Goal: Use online tool/utility: Utilize a website feature to perform a specific function

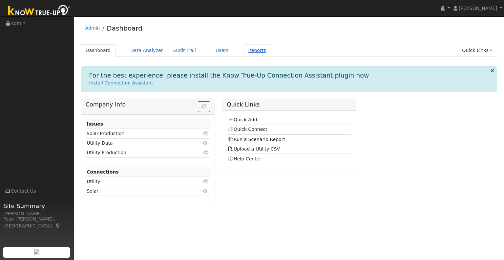
click at [246, 50] on link "Reports" at bounding box center [257, 50] width 28 height 12
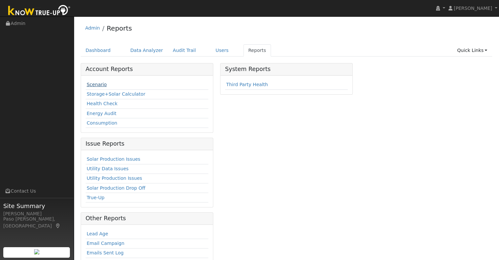
click at [96, 86] on link "Scenario" at bounding box center [97, 84] width 20 height 5
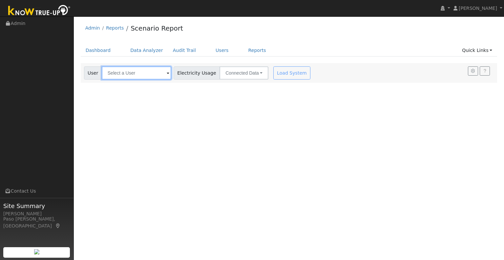
click at [115, 72] on input "text" at bounding box center [137, 72] width 70 height 13
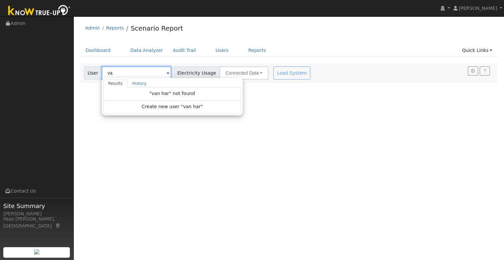
type input "v"
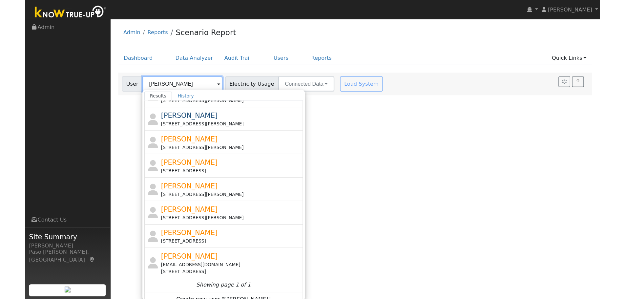
scroll to position [87, 0]
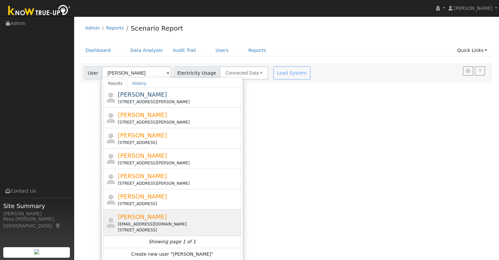
click at [142, 225] on div "[EMAIL_ADDRESS][DOMAIN_NAME]" at bounding box center [179, 224] width 122 height 6
type input "[PERSON_NAME]"
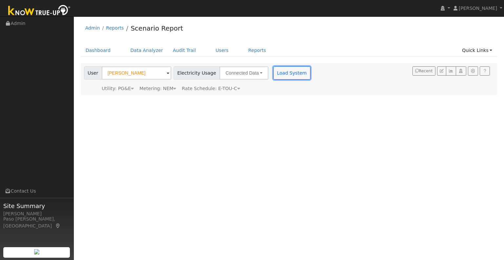
click at [288, 69] on button "Load System" at bounding box center [291, 72] width 37 height 13
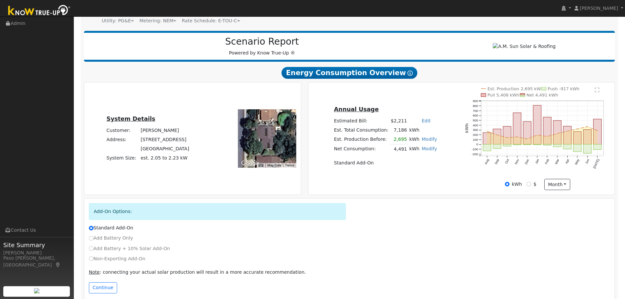
scroll to position [79, 0]
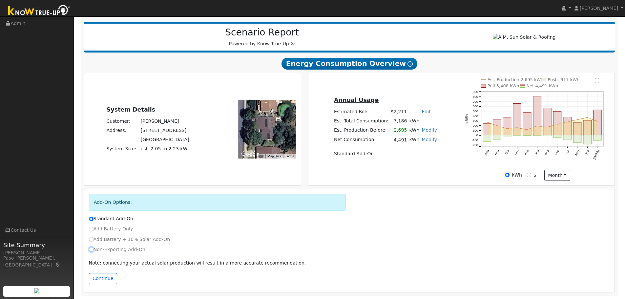
click at [90, 249] on input "Non-Exporting Add-On" at bounding box center [91, 249] width 5 height 5
radio input "true"
radio input "false"
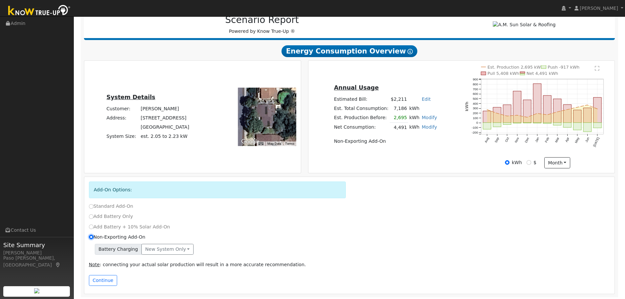
scroll to position [94, 0]
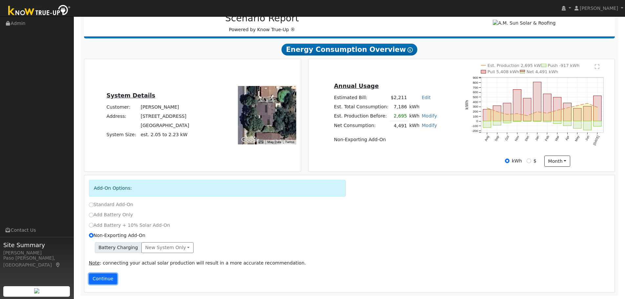
click at [100, 259] on button "Continue" at bounding box center [103, 278] width 28 height 11
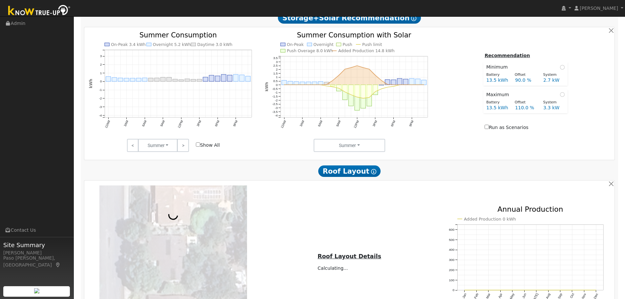
scroll to position [468, 0]
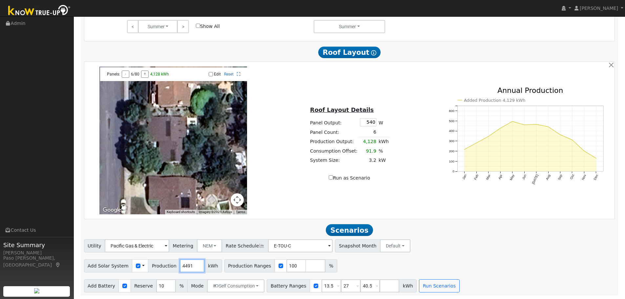
click at [186, 259] on input "4491" at bounding box center [192, 265] width 25 height 13
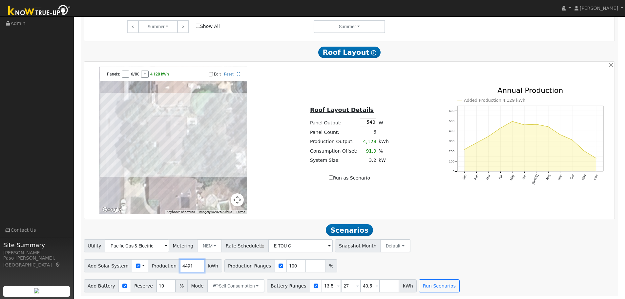
drag, startPoint x: 187, startPoint y: 266, endPoint x: 168, endPoint y: 265, distance: 19.0
click at [168, 259] on div "Add Solar System Use CSV Data Production 4491 kWh" at bounding box center [153, 265] width 138 height 13
type input "5807"
drag, startPoint x: 323, startPoint y: 286, endPoint x: 313, endPoint y: 285, distance: 9.9
click at [322, 259] on input "13.5" at bounding box center [332, 285] width 20 height 13
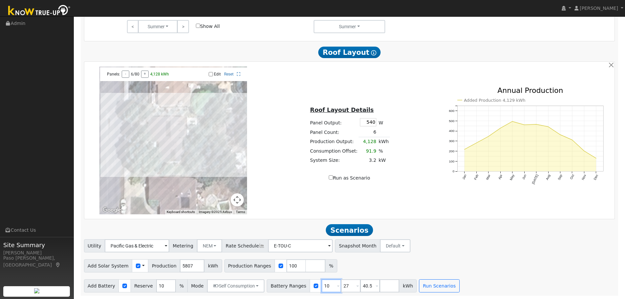
type input "10"
drag, startPoint x: 343, startPoint y: 282, endPoint x: 329, endPoint y: 284, distance: 14.2
click at [329, 259] on div "Battery Ranges 10 Overrides Reserve % Mode None None Self Consumption Peak Savi…" at bounding box center [342, 285] width 150 height 13
type input "40"
type input "4"
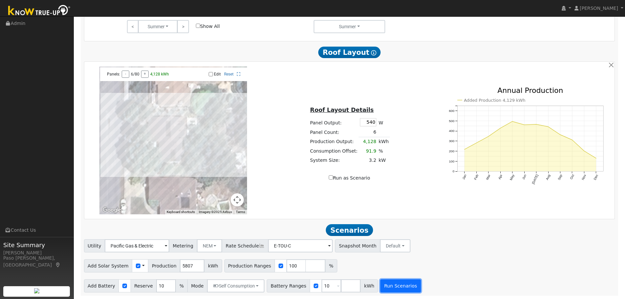
click at [384, 259] on button "Run Scenarios" at bounding box center [400, 285] width 40 height 13
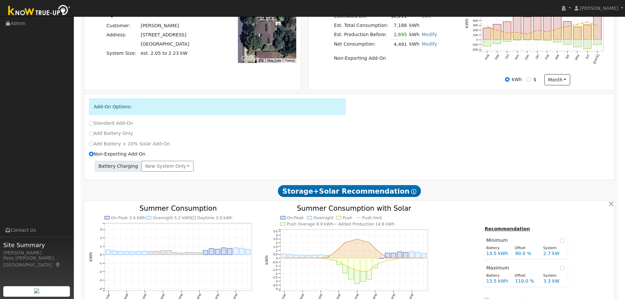
scroll to position [41, 0]
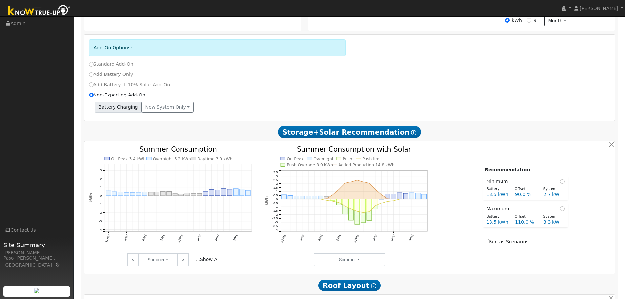
type input "3.9"
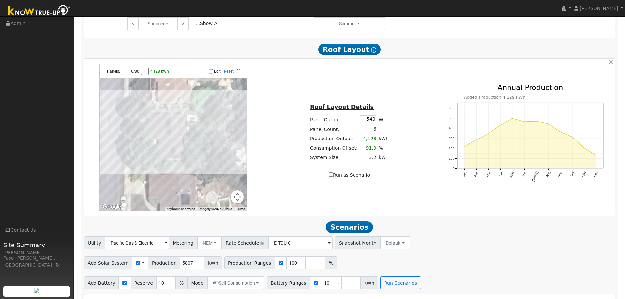
scroll to position [500, 0]
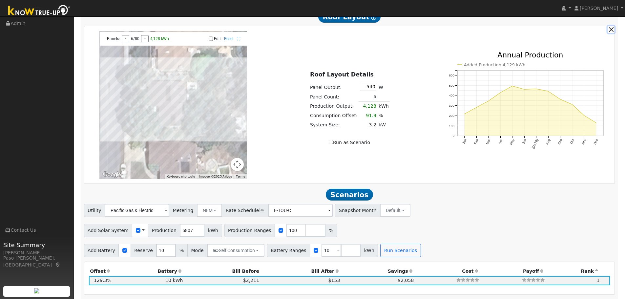
click at [504, 32] on button "button" at bounding box center [611, 29] width 7 height 7
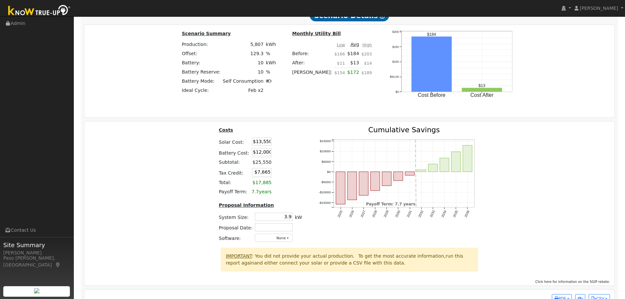
scroll to position [781, 0]
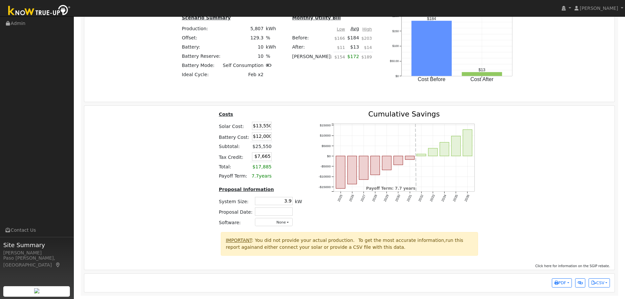
drag, startPoint x: 255, startPoint y: 127, endPoint x: 303, endPoint y: 129, distance: 47.3
click at [299, 129] on table "Costs Solar Cost: $13,550 Battery Cost: $12,000 Subtotal: $25,550 Tax Credit: $…" at bounding box center [261, 146] width 86 height 70
type input "$15,417"
type input "$8,225"
drag, startPoint x: 254, startPoint y: 137, endPoint x: 279, endPoint y: 137, distance: 24.9
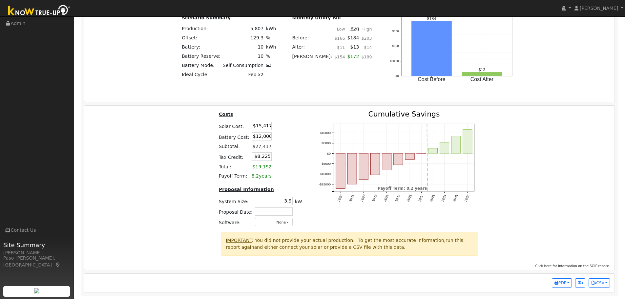
click at [277, 137] on tr "Battery Cost: $12,000" at bounding box center [261, 136] width 86 height 11
type input "$15,417"
type input "$9,250"
drag, startPoint x: 254, startPoint y: 125, endPoint x: 313, endPoint y: 123, distance: 59.1
click at [309, 123] on div "Costs Solar Cost: $15,417 Battery Cost: $15,417 Subtotal: $30,834 Tax Credit: $…" at bounding box center [349, 171] width 535 height 121
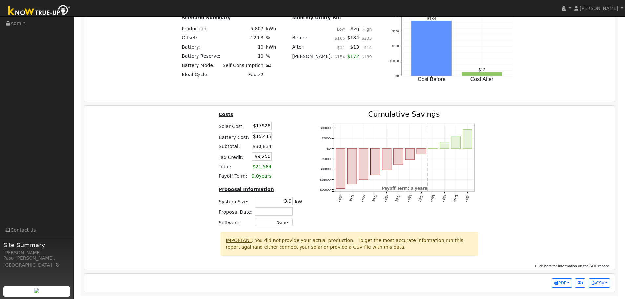
type input "$17,928"
type input "$10,004"
click at [185, 144] on div "Costs Solar Cost: $17,928 Battery Cost: $15,417 Subtotal: $33,345 Tax Credit: $…" at bounding box center [349, 171] width 535 height 121
drag, startPoint x: 277, startPoint y: 200, endPoint x: 308, endPoint y: 204, distance: 31.7
click at [308, 204] on div "Costs Solar Cost: $17,928 Battery Cost: $15,417 Subtotal: $33,345 Tax Credit: $…" at bounding box center [349, 171] width 535 height 121
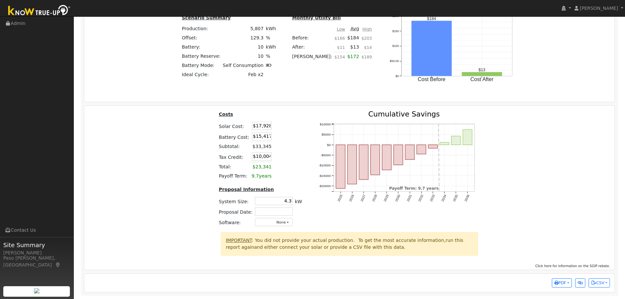
type input "4.3"
click at [504, 229] on div "Costs Solar Cost: $17,928 Battery Cost: $15,417 Subtotal: $33,345 Tax Credit: $…" at bounding box center [349, 171] width 535 height 121
click at [504, 259] on span "PDF" at bounding box center [561, 283] width 12 height 5
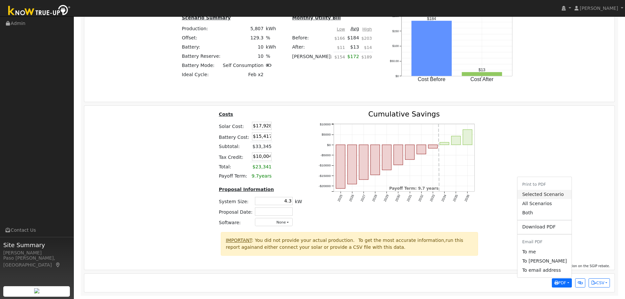
click at [504, 194] on link "Selected Scenario" at bounding box center [545, 194] width 54 height 9
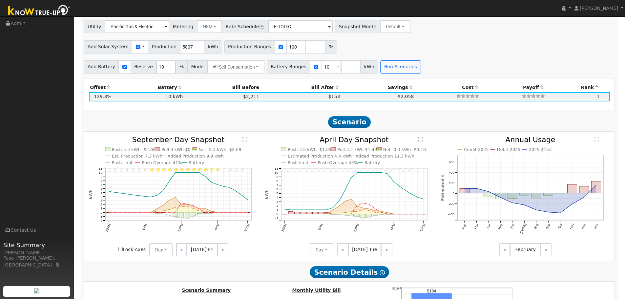
scroll to position [322, 0]
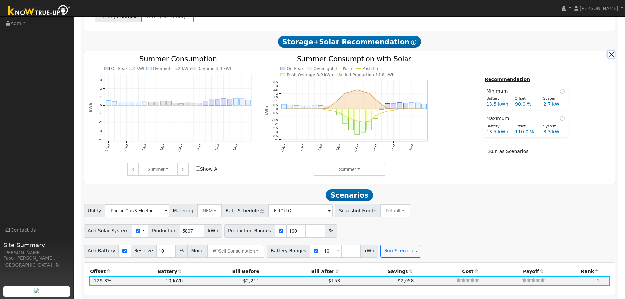
click at [504, 55] on button "button" at bounding box center [611, 54] width 7 height 7
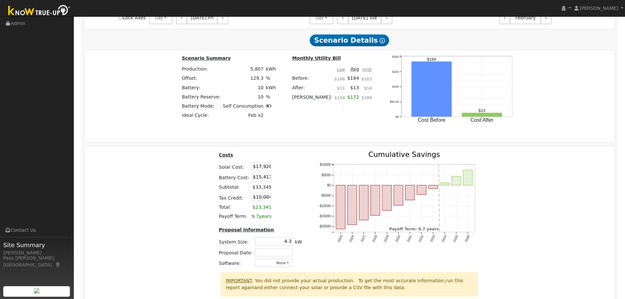
scroll to position [628, 0]
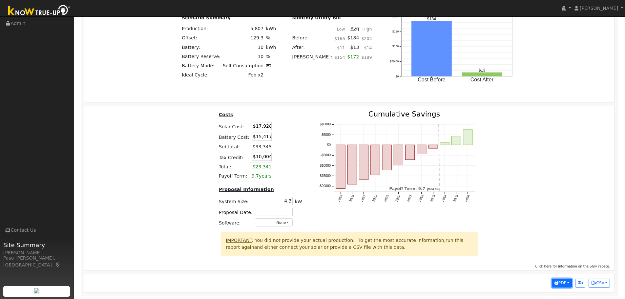
click at [504, 259] on span "PDF" at bounding box center [561, 283] width 12 height 5
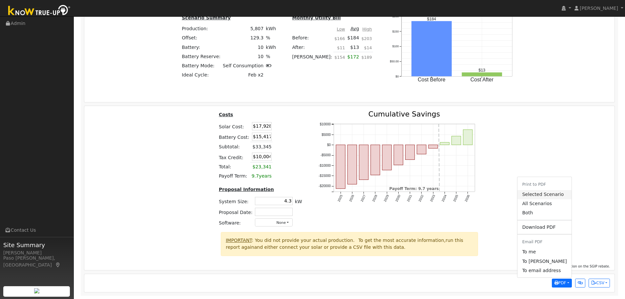
click at [504, 194] on link "Selected Scenario" at bounding box center [545, 194] width 54 height 9
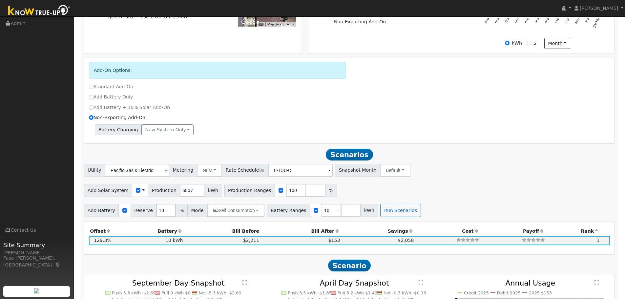
scroll to position [234, 0]
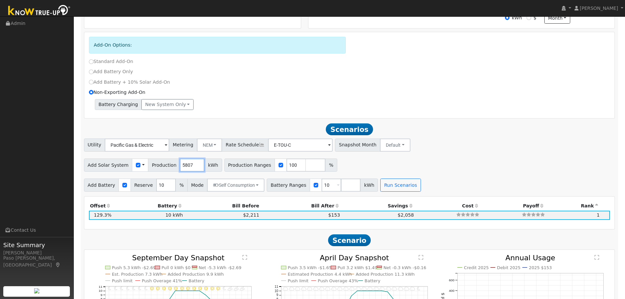
drag, startPoint x: 185, startPoint y: 169, endPoint x: 179, endPoint y: 168, distance: 6.9
click at [180, 168] on input "5807" at bounding box center [192, 164] width 25 height 13
type input "5941"
click at [122, 187] on input "checkbox" at bounding box center [124, 185] width 5 height 5
checkbox input "false"
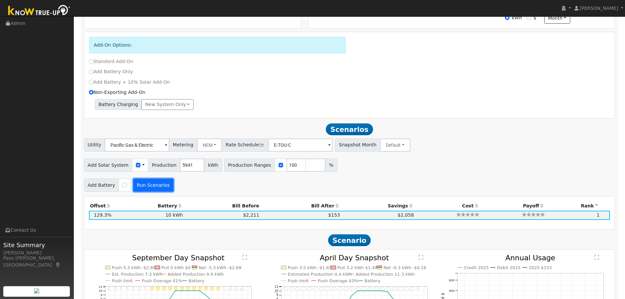
click at [159, 185] on button "Run Scenarios" at bounding box center [153, 185] width 40 height 13
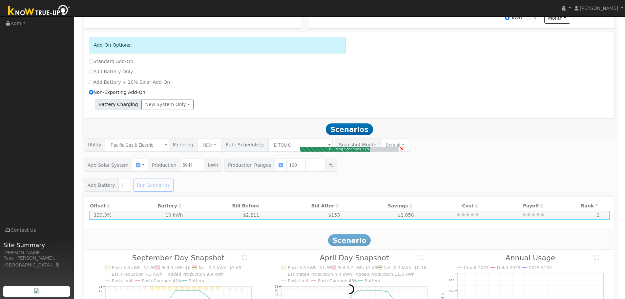
type input "4.0"
type input "$13,862"
type input "$4,159"
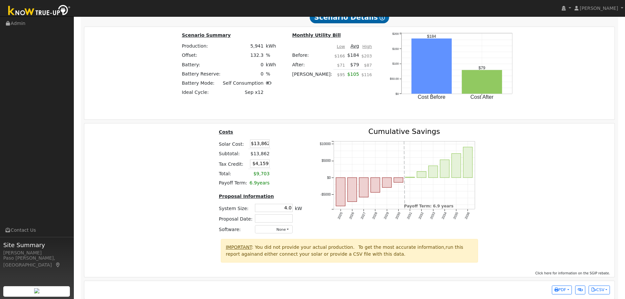
scroll to position [617, 0]
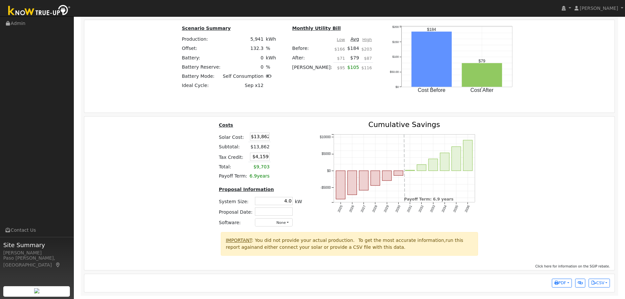
drag, startPoint x: 254, startPoint y: 136, endPoint x: 315, endPoint y: 136, distance: 61.4
click at [308, 136] on div "Costs Solar Cost: $13,862 Subtotal: $13,862 Tax Credit: $4,159 Total: $9,703 Pa…" at bounding box center [349, 176] width 535 height 111
type input "$20,371"
type input "$6,111"
click at [155, 165] on div "Costs Solar Cost: $20,371 Subtotal: $13,862 Tax Credit: $6,111 Total: $9,703 Pa…" at bounding box center [349, 176] width 535 height 111
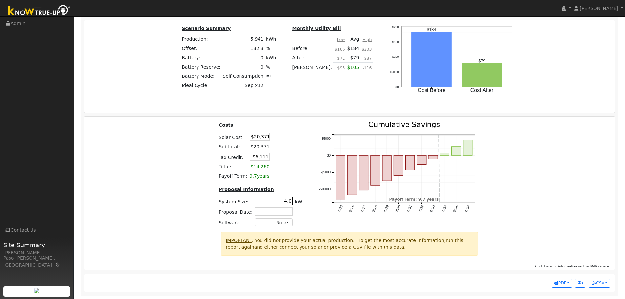
click at [289, 201] on input "4.0" at bounding box center [274, 201] width 38 height 8
type input "4.3"
click at [504, 221] on div "Costs Solar Cost: $20,371 Subtotal: $20,371 Tax Credit: $6,111 Total: $14,260 P…" at bounding box center [349, 176] width 535 height 111
click at [504, 259] on span "PDF" at bounding box center [561, 283] width 12 height 5
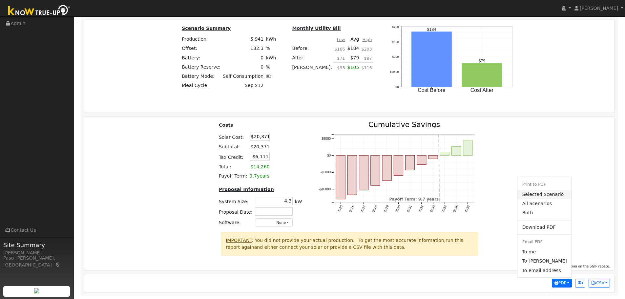
click at [504, 195] on link "Selected Scenario" at bounding box center [545, 194] width 54 height 9
